Goal: Transaction & Acquisition: Purchase product/service

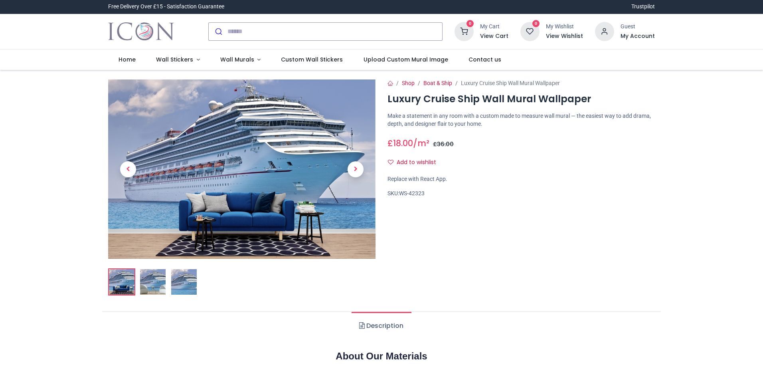
click at [153, 291] on img at bounding box center [153, 282] width 26 height 26
click at [178, 288] on img at bounding box center [184, 282] width 26 height 26
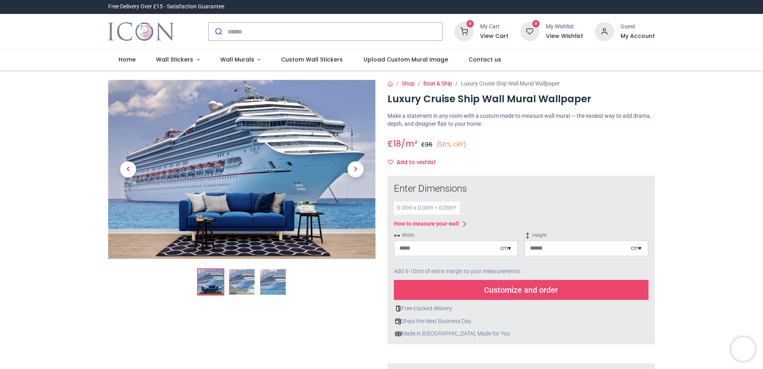
click at [202, 290] on img at bounding box center [211, 282] width 26 height 26
click at [207, 291] on img at bounding box center [211, 282] width 26 height 26
click at [442, 208] on div "0.00 m x 0.00 m = 0.00 m²" at bounding box center [427, 207] width 66 height 13
click at [403, 205] on div "0.00 m x 0.00 m = 0.00 m²" at bounding box center [427, 207] width 66 height 13
click at [455, 253] on input "number" at bounding box center [448, 248] width 106 height 14
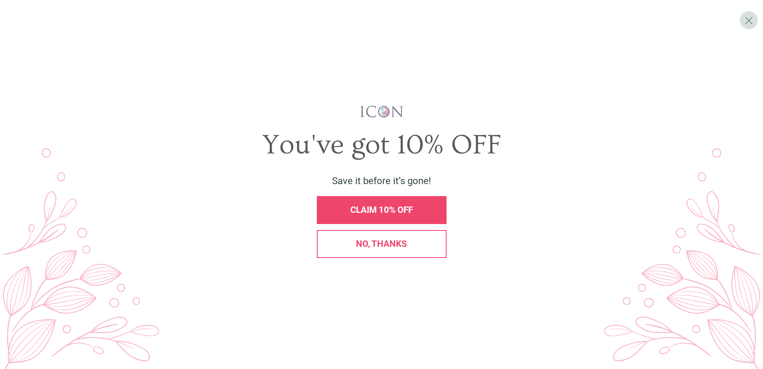
click at [390, 218] on div "CLAIM 10% OFF" at bounding box center [382, 210] width 130 height 28
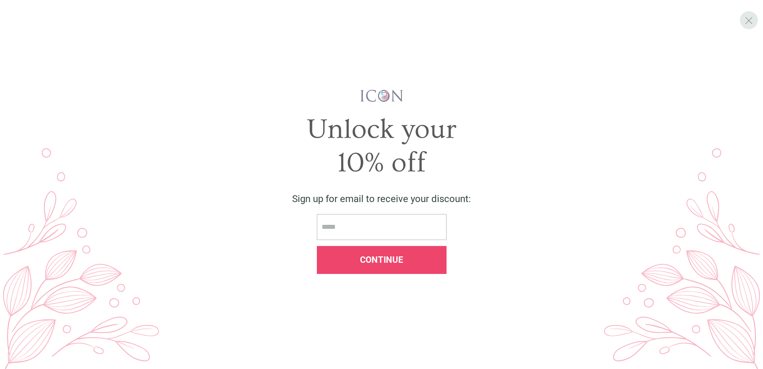
click at [746, 17] on span "X" at bounding box center [748, 20] width 8 height 12
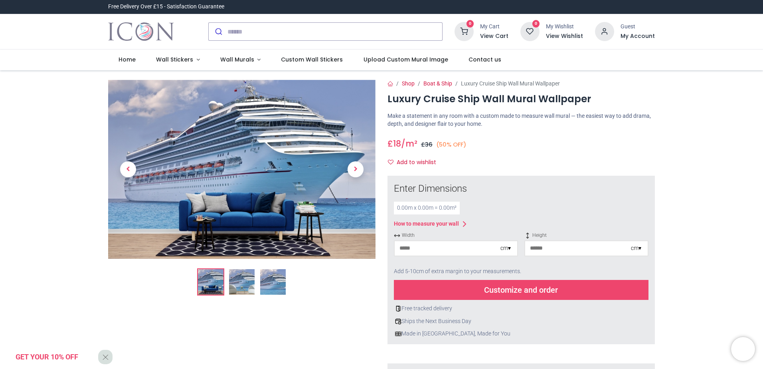
click at [406, 209] on div "0.00 m x 0.00 m = 0.00 m²" at bounding box center [427, 207] width 66 height 13
click at [508, 245] on div "cm ▾" at bounding box center [505, 248] width 10 height 8
click at [509, 209] on div "0.00 m x 0.00 m = 0.00 m²" at bounding box center [521, 207] width 255 height 13
click at [564, 253] on input "number" at bounding box center [578, 248] width 106 height 14
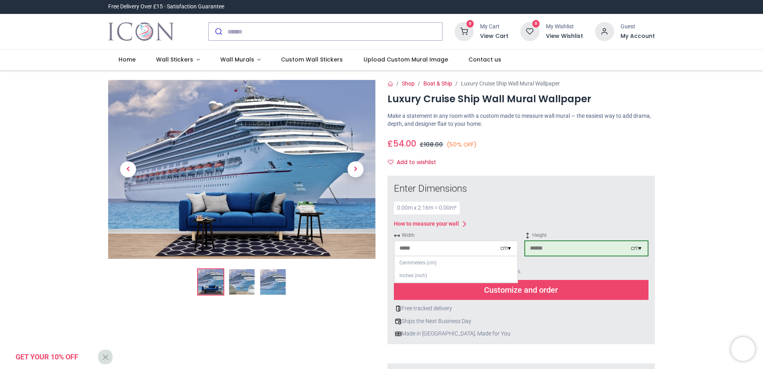
type input "***"
click at [448, 249] on input "number" at bounding box center [448, 248] width 106 height 14
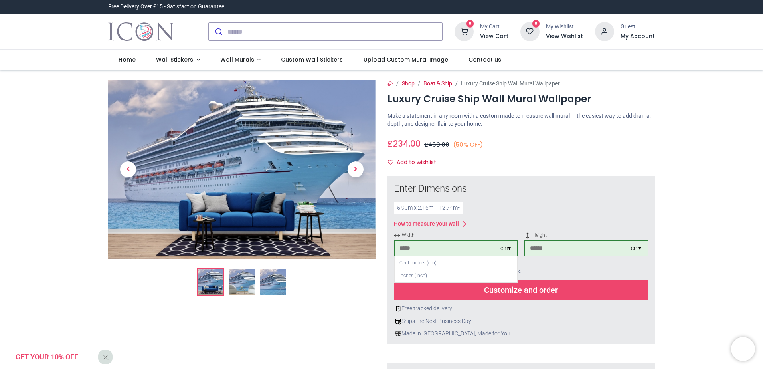
type input "***"
click at [650, 233] on div "Enter Dimensions 5.90 m x 2.16 m = 12.74 m² How to measure your wall Width *** …" at bounding box center [520, 260] width 267 height 168
click at [650, 230] on div "Enter Dimensions 5.90 m x 2.16 m = 12.74 m² How to measure your wall Width *** …" at bounding box center [520, 260] width 267 height 168
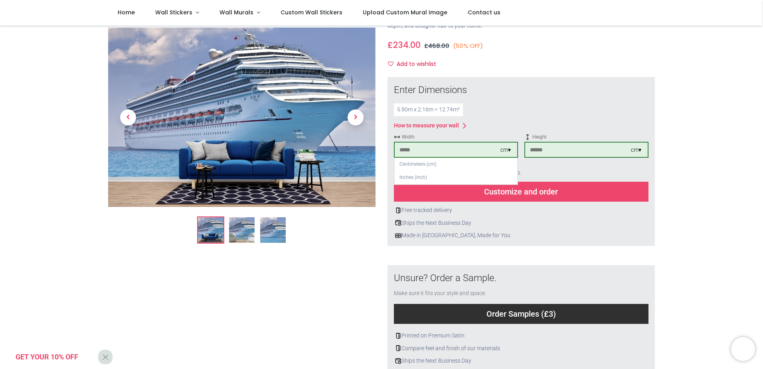
scroll to position [40, 0]
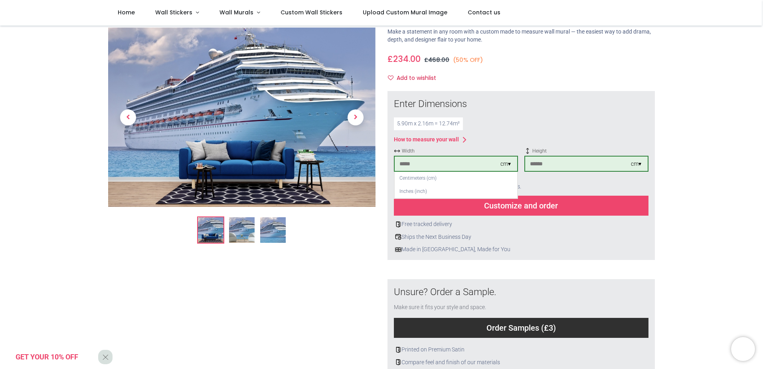
click at [557, 202] on div "Customize and order" at bounding box center [521, 205] width 255 height 20
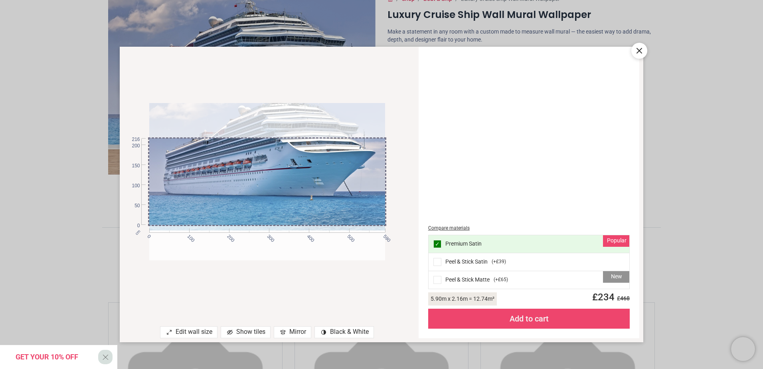
drag, startPoint x: 239, startPoint y: 192, endPoint x: 294, endPoint y: 70, distance: 133.9
click at [294, 72] on div "cm 0 100 200 300 400 500 590 0 50 100 150 200 216" at bounding box center [267, 181] width 295 height 253
click at [641, 50] on icon at bounding box center [639, 51] width 10 height 10
